Goal: Information Seeking & Learning: Learn about a topic

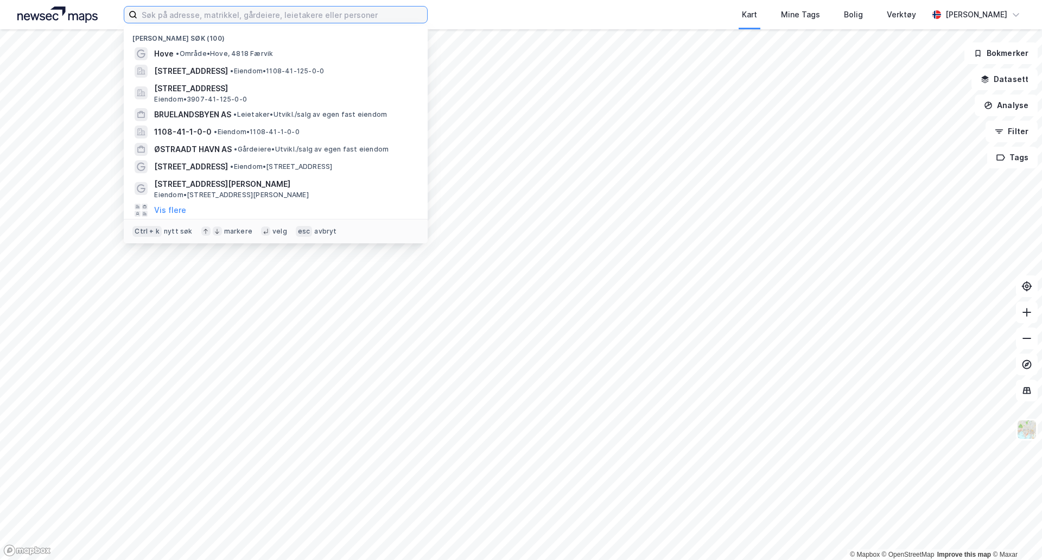
click at [242, 19] on input at bounding box center [282, 15] width 290 height 16
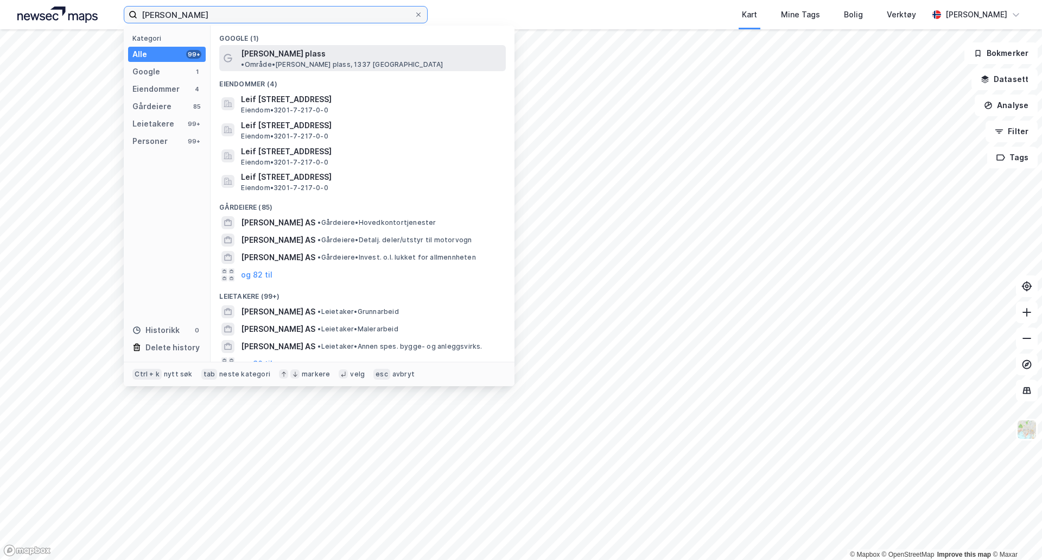
type input "[PERSON_NAME]"
click at [302, 50] on span "[PERSON_NAME] plass" at bounding box center [283, 53] width 85 height 13
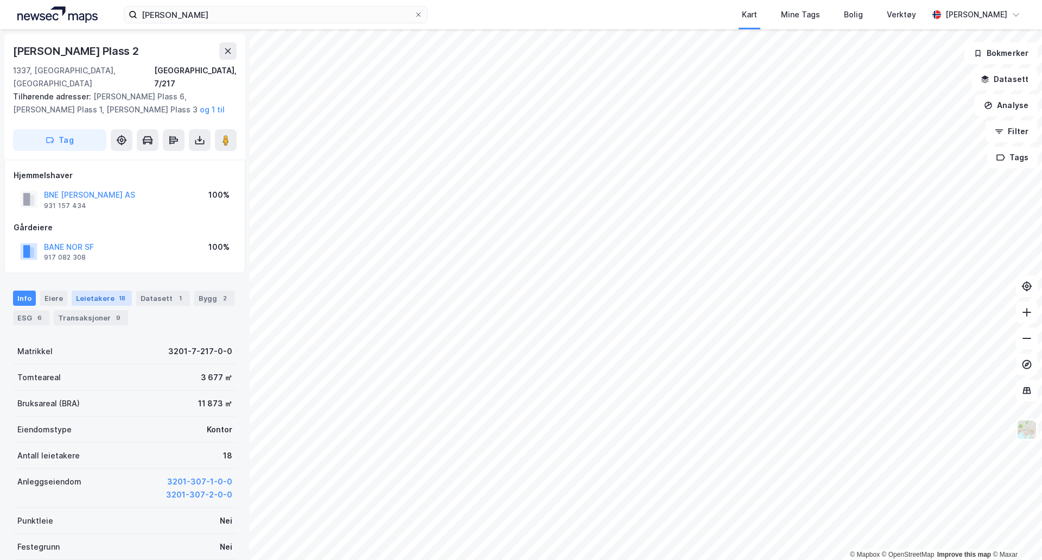
click at [120, 293] on div "18" at bounding box center [122, 298] width 11 height 11
